Goal: Task Accomplishment & Management: Complete application form

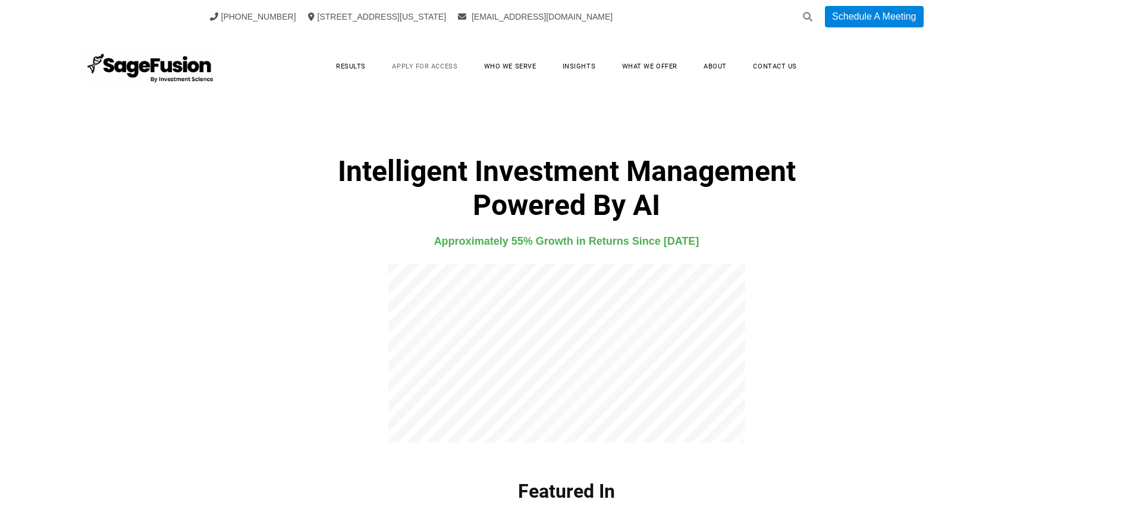
click at [424, 66] on link "Apply for Access" at bounding box center [424, 66] width 89 height 18
click at [566, 240] on h4 "Approximately 55% Growth in Returns Since [DATE]" at bounding box center [566, 241] width 765 height 18
